Goal: Check status: Check status

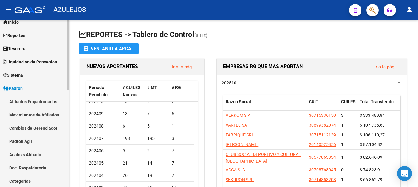
scroll to position [31, 0]
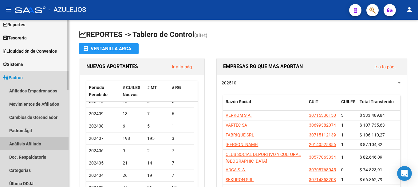
click at [52, 143] on link "Análisis Afiliado" at bounding box center [34, 143] width 69 height 13
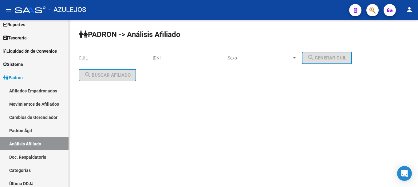
click at [185, 57] on input "DNI" at bounding box center [188, 57] width 69 height 5
type input "30937559"
click at [297, 55] on div at bounding box center [295, 57] width 6 height 5
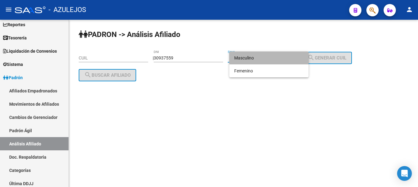
click at [284, 57] on span "Masculino" at bounding box center [268, 57] width 69 height 13
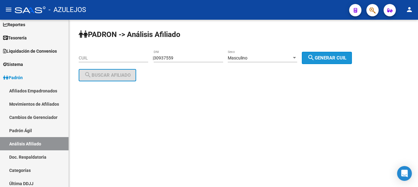
click at [315, 54] on mat-icon "search" at bounding box center [310, 57] width 7 height 7
type input "23-30937559-9"
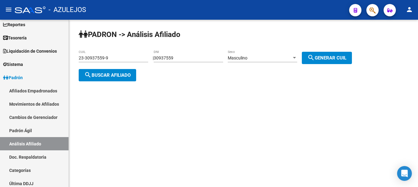
click at [120, 76] on span "search Buscar afiliado" at bounding box center [107, 75] width 46 height 6
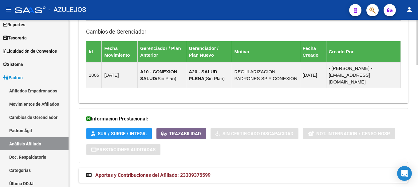
scroll to position [456, 0]
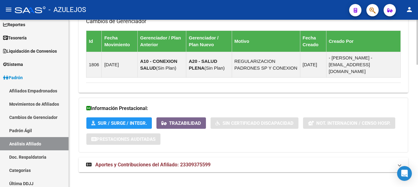
click at [203, 161] on span "Aportes y Contribuciones del Afiliado: 23309375599" at bounding box center [152, 164] width 115 height 6
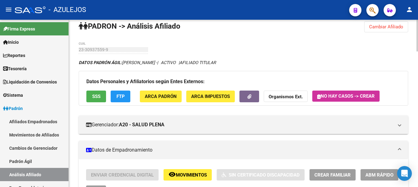
scroll to position [0, 0]
